Goal: Book appointment/travel/reservation

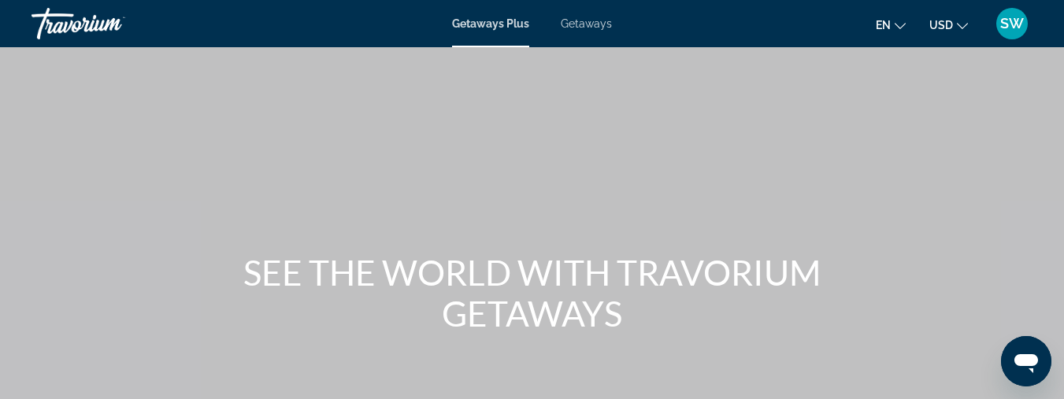
click at [594, 24] on span "Getaways" at bounding box center [586, 23] width 51 height 13
click at [502, 28] on span "Getaways Plus" at bounding box center [490, 23] width 76 height 13
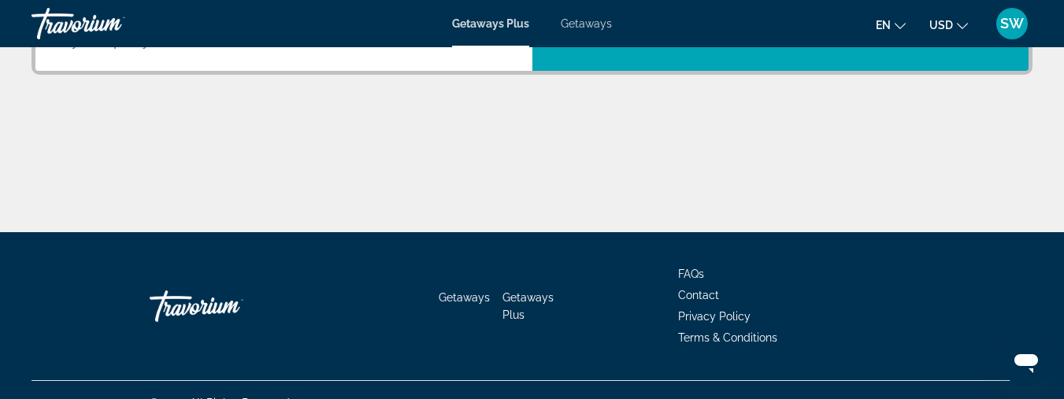
scroll to position [510, 0]
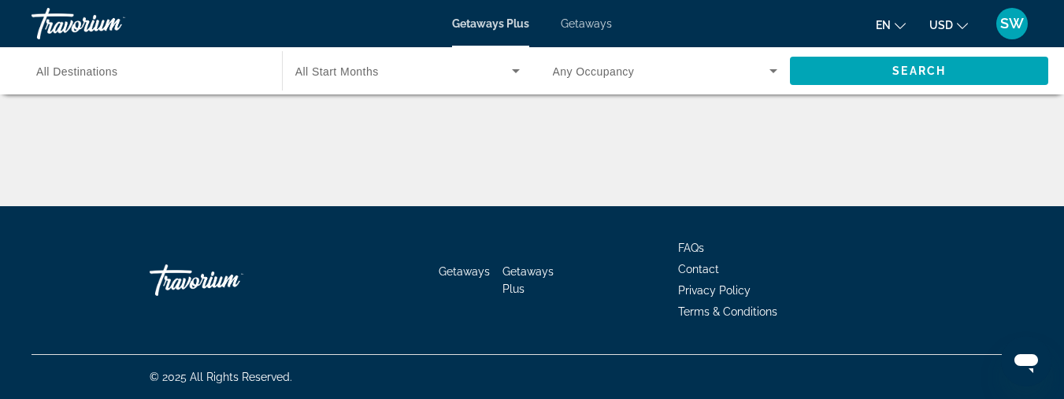
click at [513, 69] on icon "Search widget" at bounding box center [516, 71] width 8 height 4
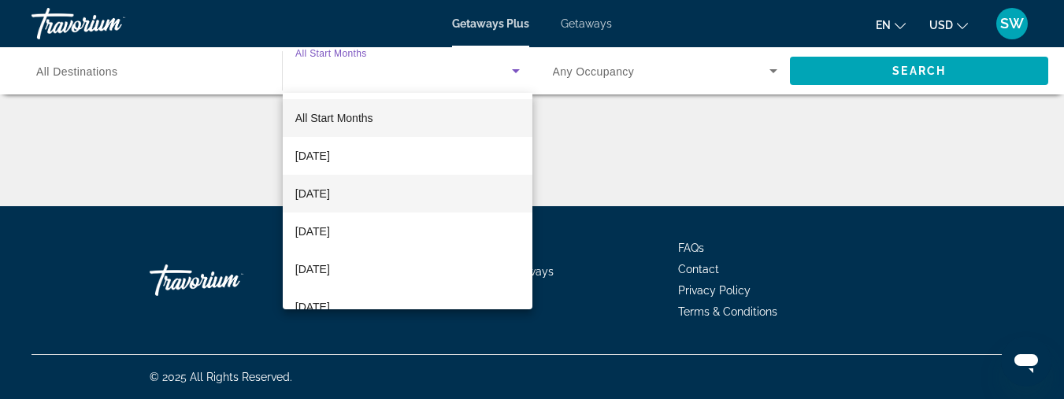
click at [330, 188] on span "[DATE]" at bounding box center [312, 193] width 35 height 19
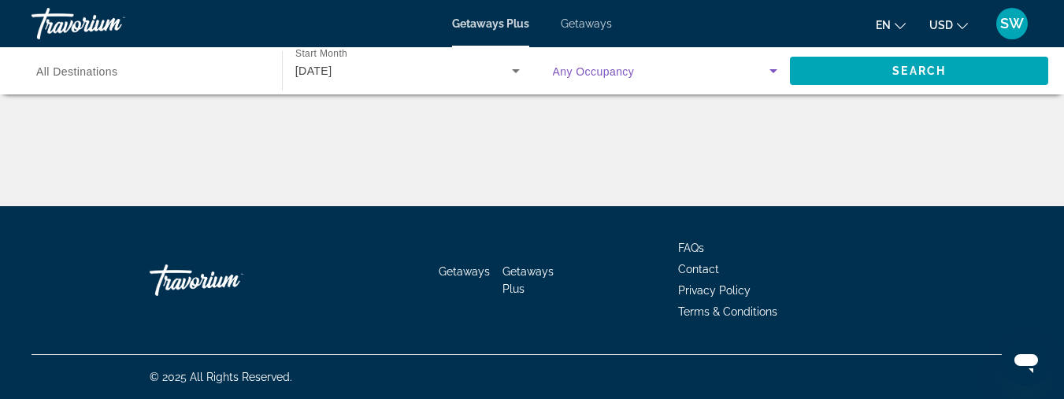
click at [771, 70] on icon "Search widget" at bounding box center [773, 71] width 8 height 4
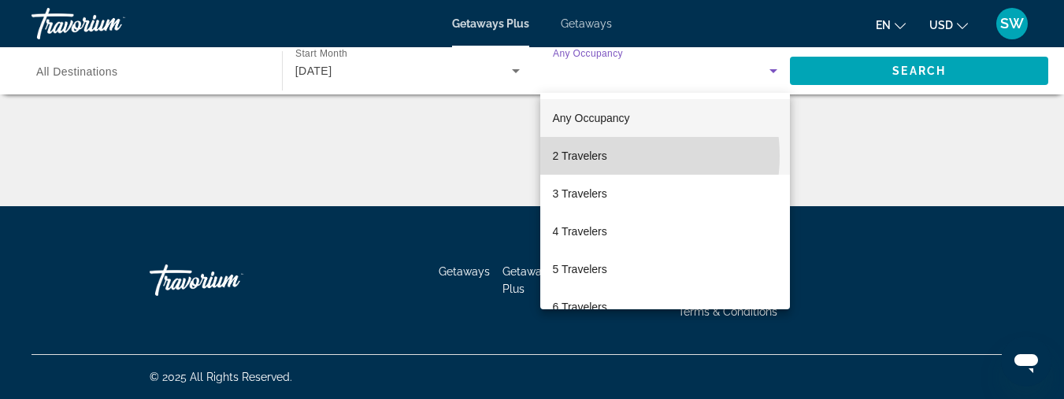
click at [611, 156] on mat-option "2 Travelers" at bounding box center [665, 156] width 250 height 38
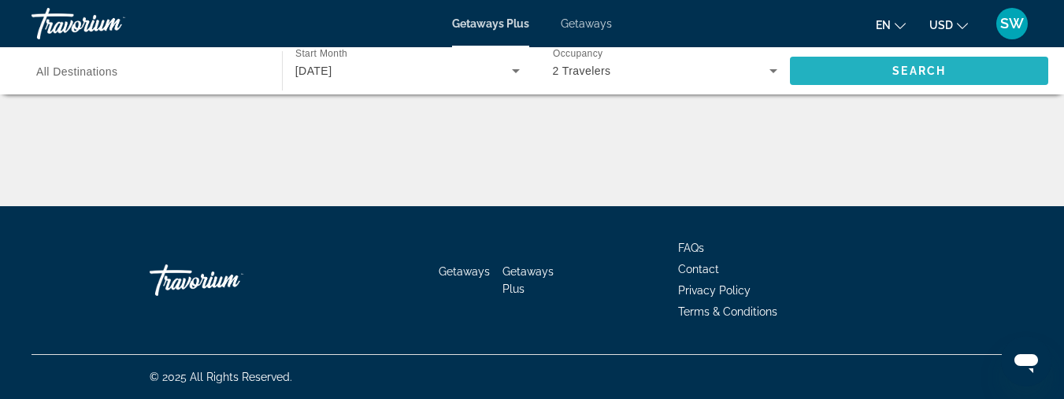
click at [929, 69] on span "Search" at bounding box center [919, 71] width 54 height 13
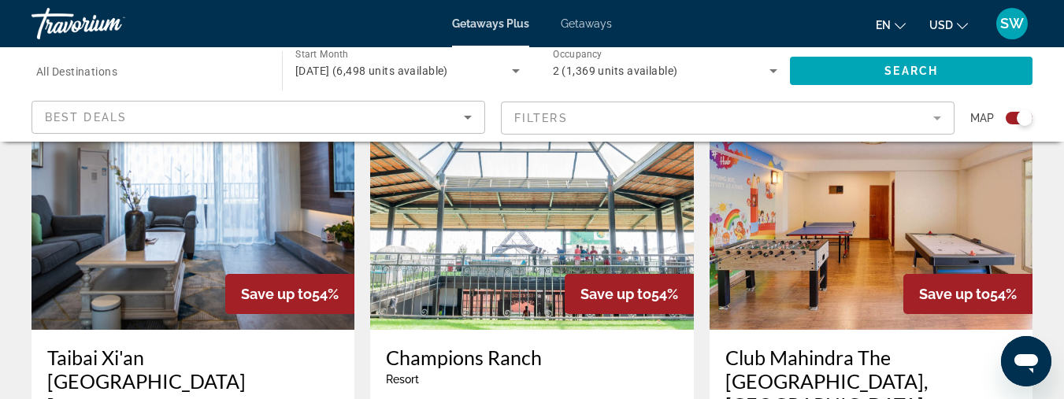
scroll to position [613, 0]
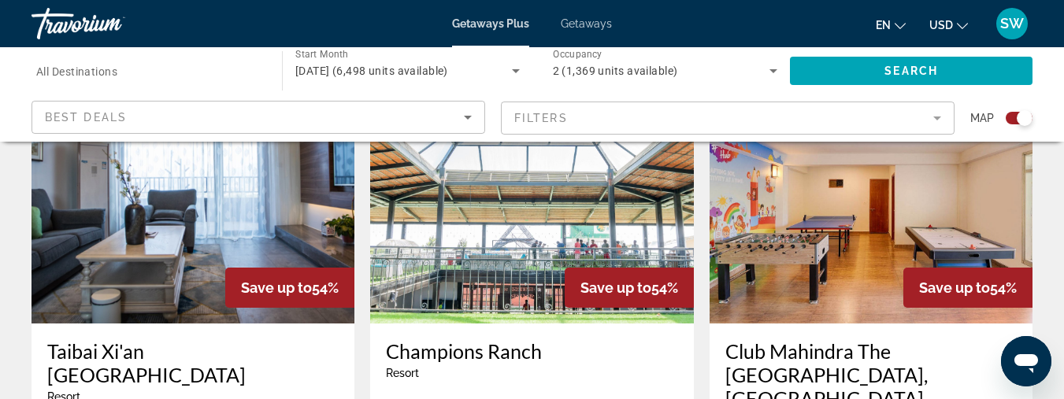
drag, startPoint x: 1053, startPoint y: 107, endPoint x: 1047, endPoint y: 125, distance: 19.2
click at [1047, 125] on div "Destination All Destinations Start Month All Start Months [DATE] (6,498 units a…" at bounding box center [532, 94] width 1064 height 95
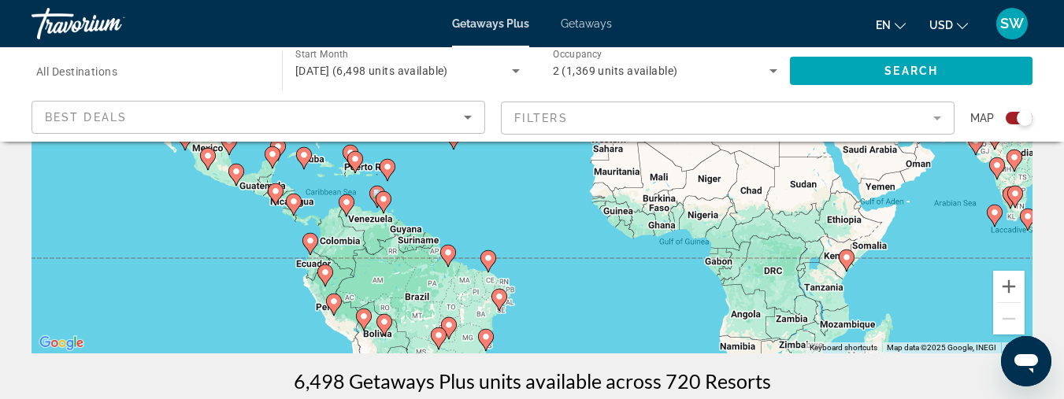
scroll to position [229, 0]
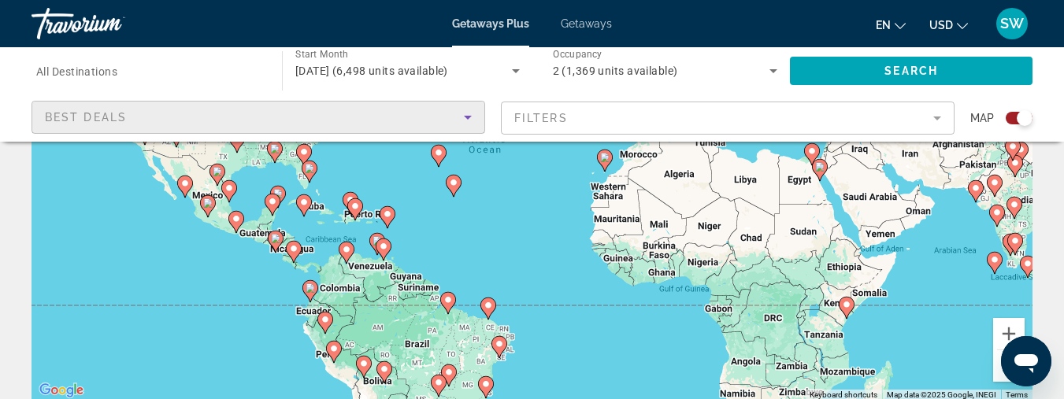
click at [464, 117] on icon "Sort by" at bounding box center [467, 117] width 19 height 19
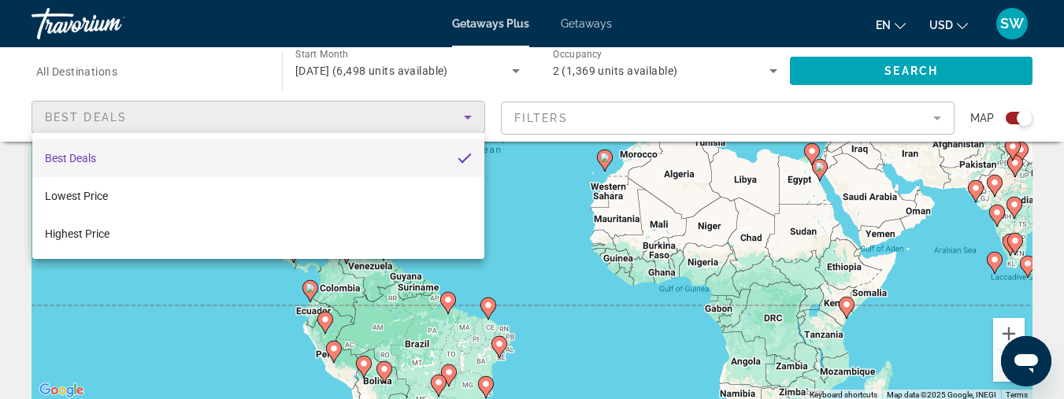
click at [464, 117] on div at bounding box center [532, 199] width 1064 height 399
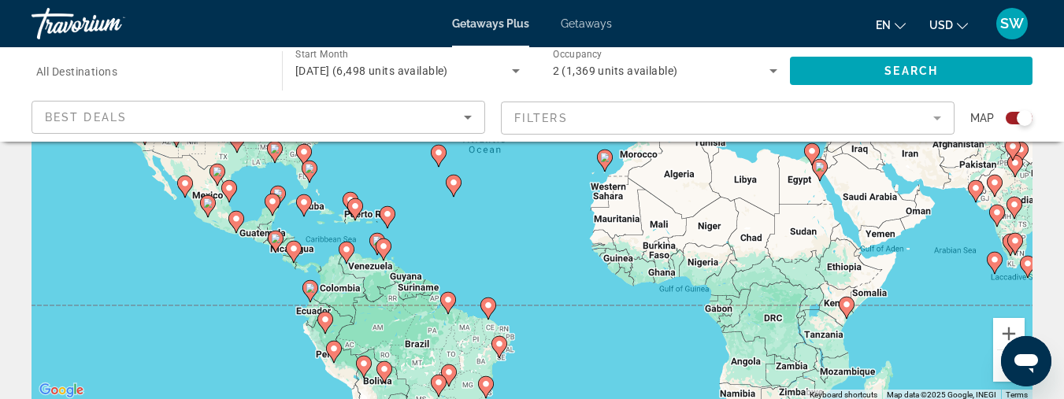
click at [935, 117] on mat-form-field "Filters" at bounding box center [728, 118] width 454 height 33
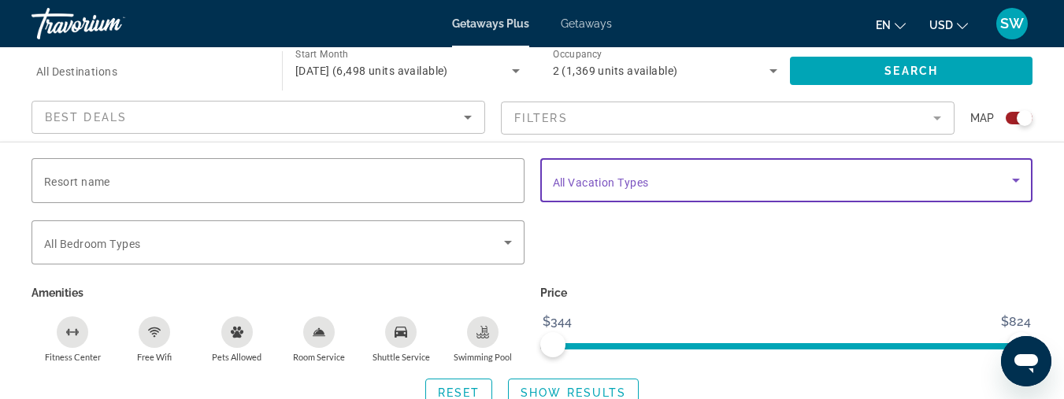
click at [1014, 179] on icon "Search widget" at bounding box center [1016, 181] width 8 height 4
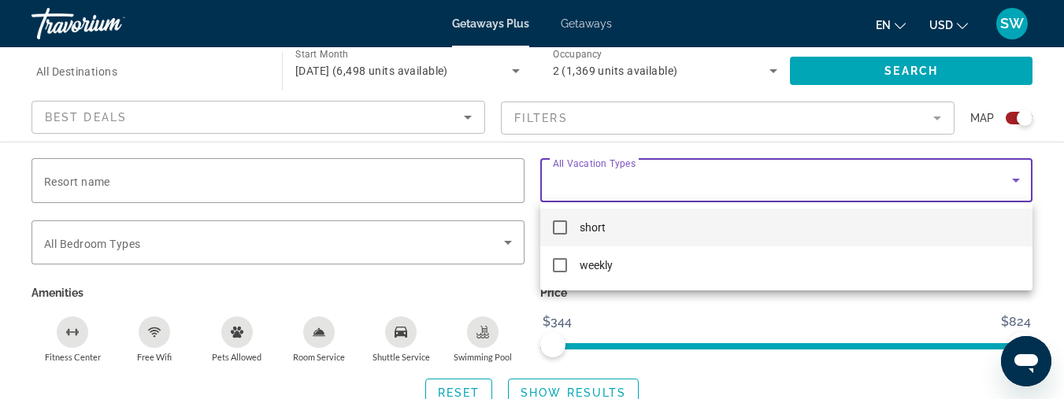
click at [1014, 179] on div at bounding box center [532, 199] width 1064 height 399
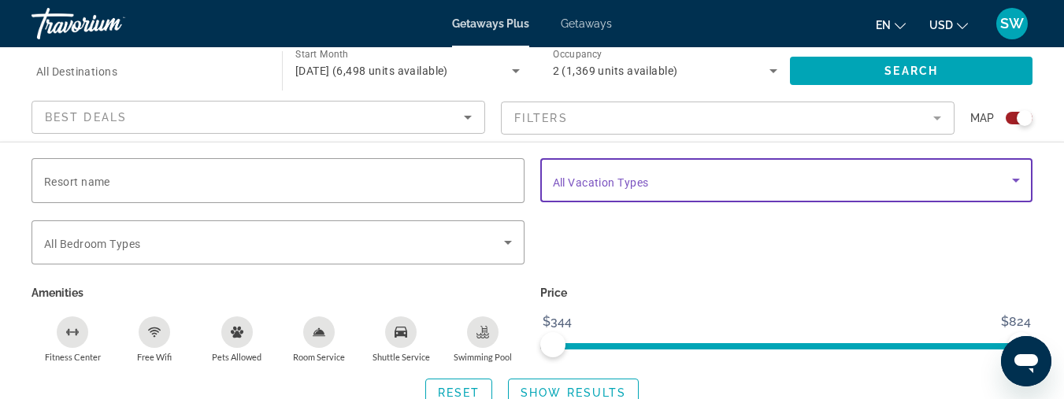
click at [1014, 179] on icon "Search widget" at bounding box center [1016, 181] width 8 height 4
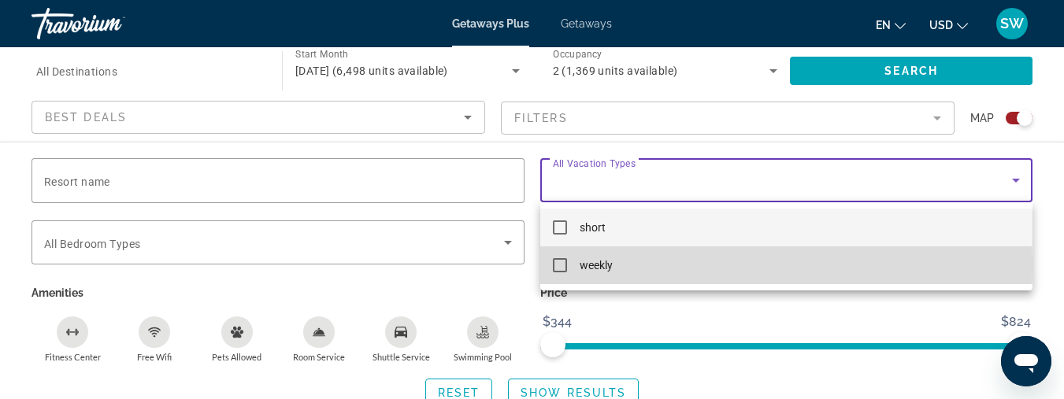
click at [558, 265] on mat-pseudo-checkbox at bounding box center [560, 265] width 14 height 14
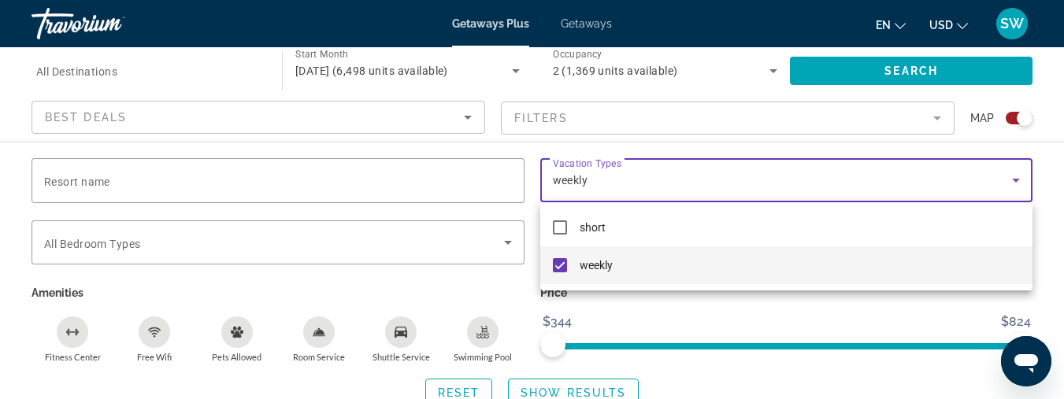
click at [508, 245] on div at bounding box center [532, 199] width 1064 height 399
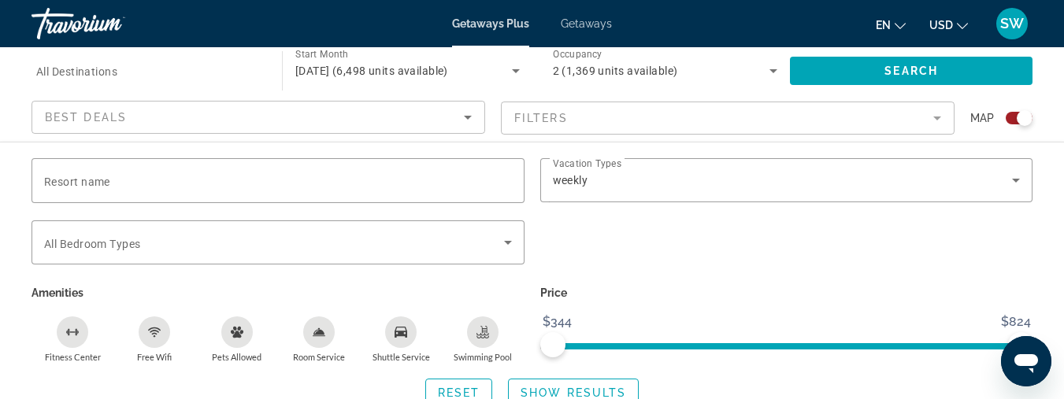
click at [508, 245] on icon "Search widget" at bounding box center [507, 242] width 19 height 19
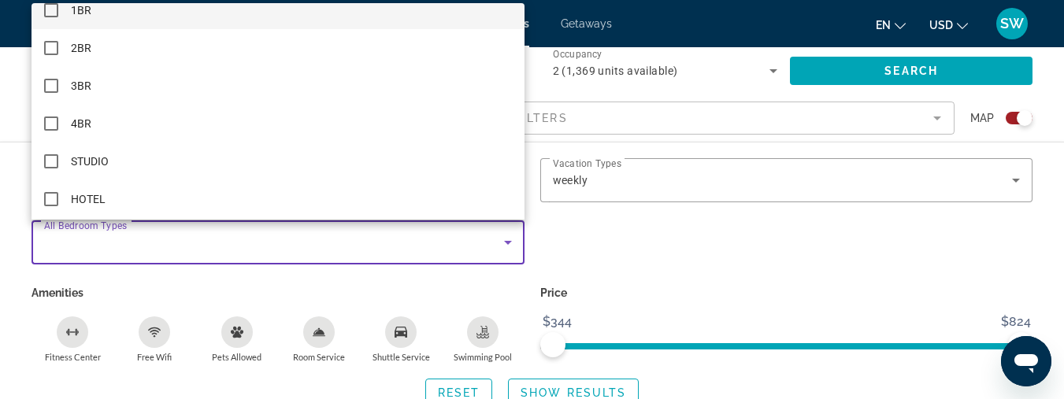
scroll to position [23, 0]
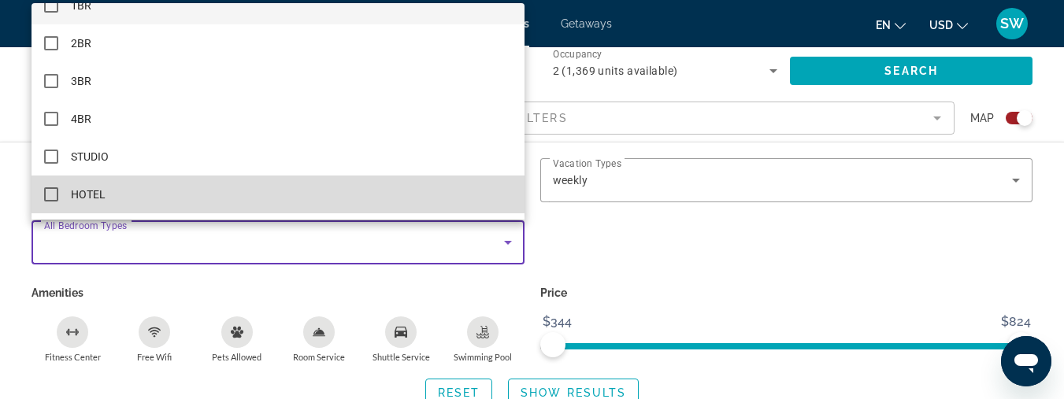
click at [473, 202] on mat-option "HOTEL" at bounding box center [278, 195] width 493 height 38
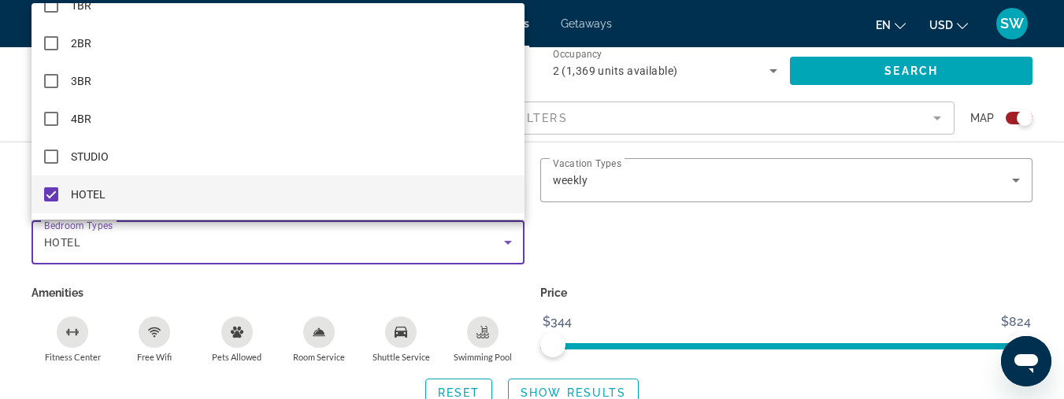
scroll to position [654, 0]
click at [812, 261] on div at bounding box center [532, 199] width 1064 height 399
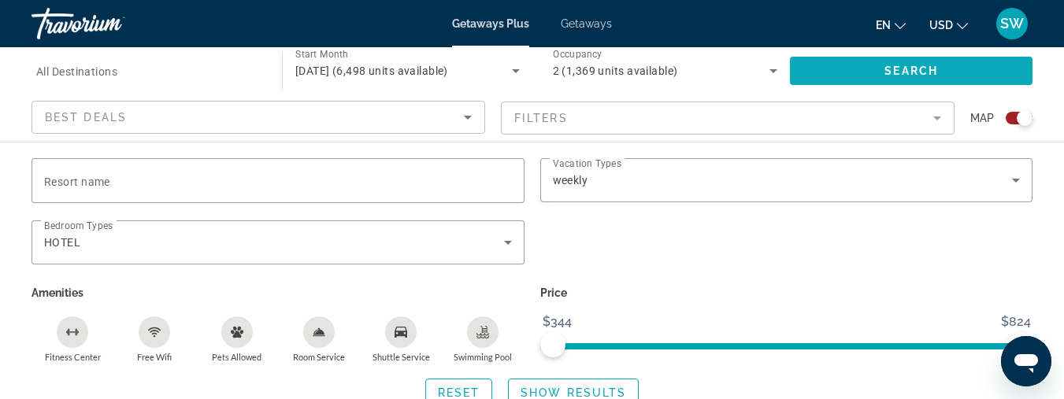
click at [929, 76] on span "Search" at bounding box center [911, 71] width 54 height 13
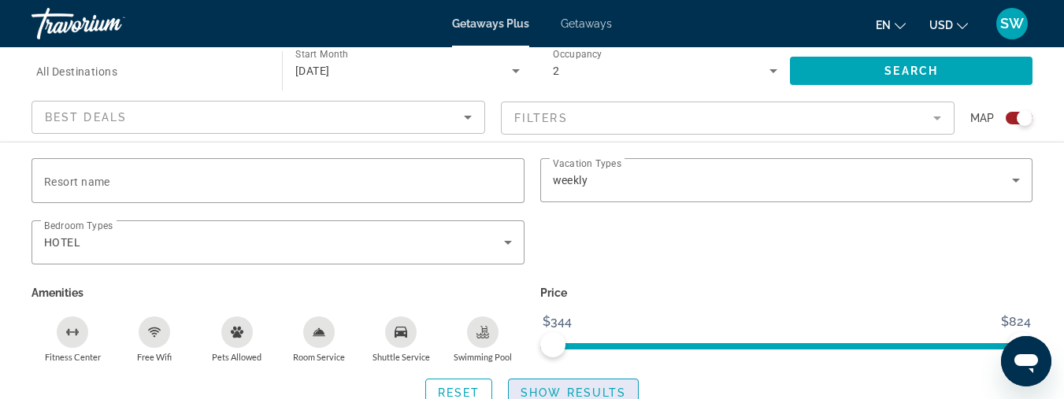
click at [585, 388] on span "Show Results" at bounding box center [574, 393] width 106 height 13
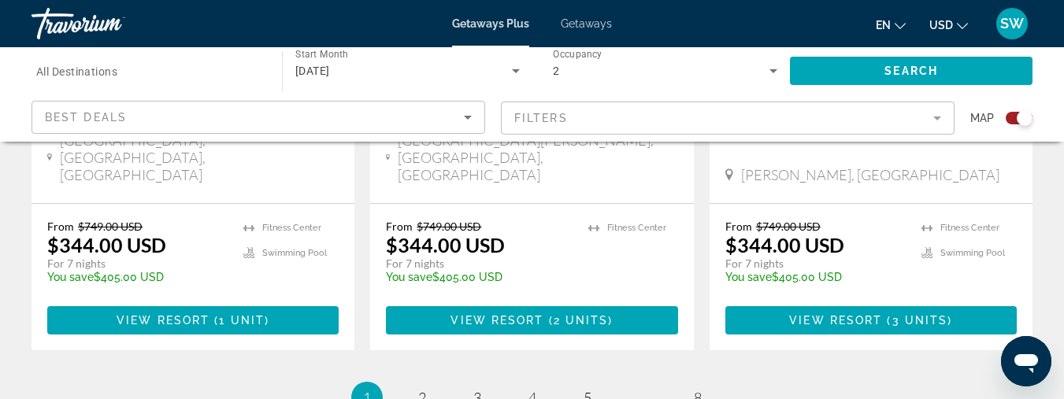
scroll to position [2664, 0]
